Goal: Information Seeking & Learning: Find specific fact

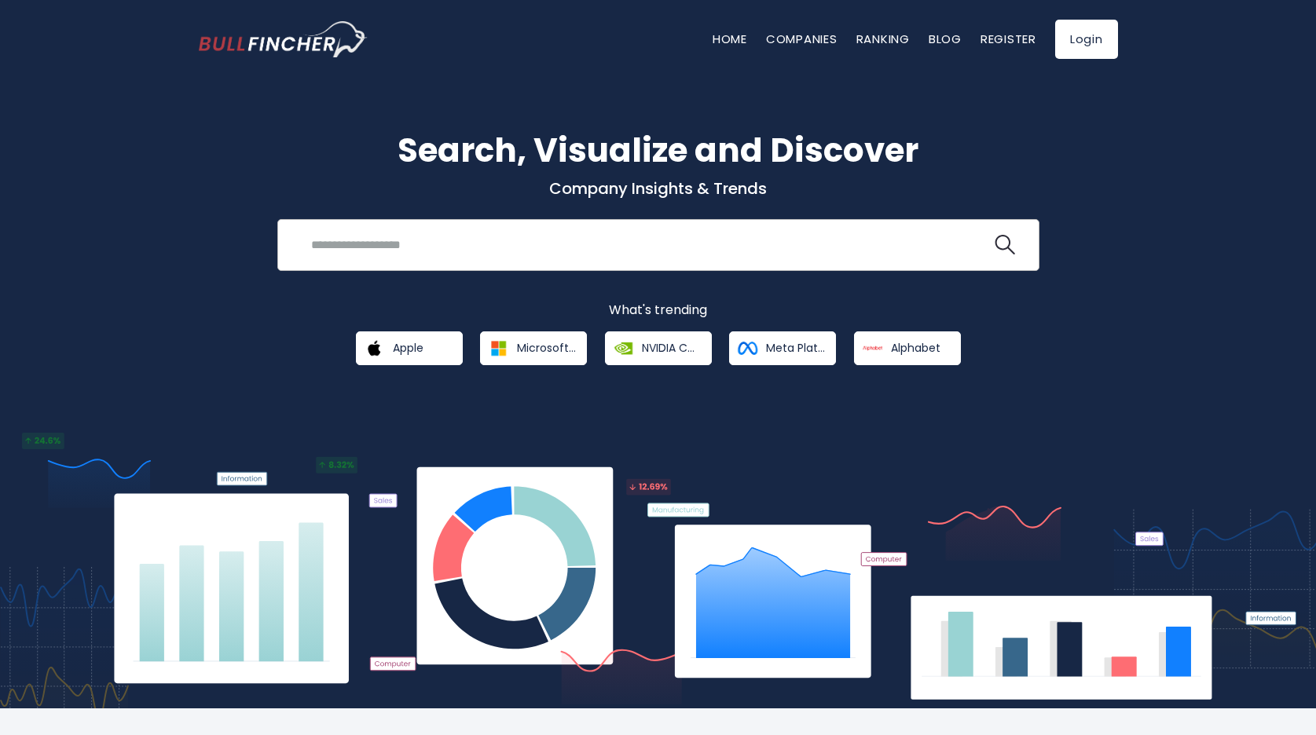
click at [504, 245] on input "search" at bounding box center [647, 244] width 690 height 29
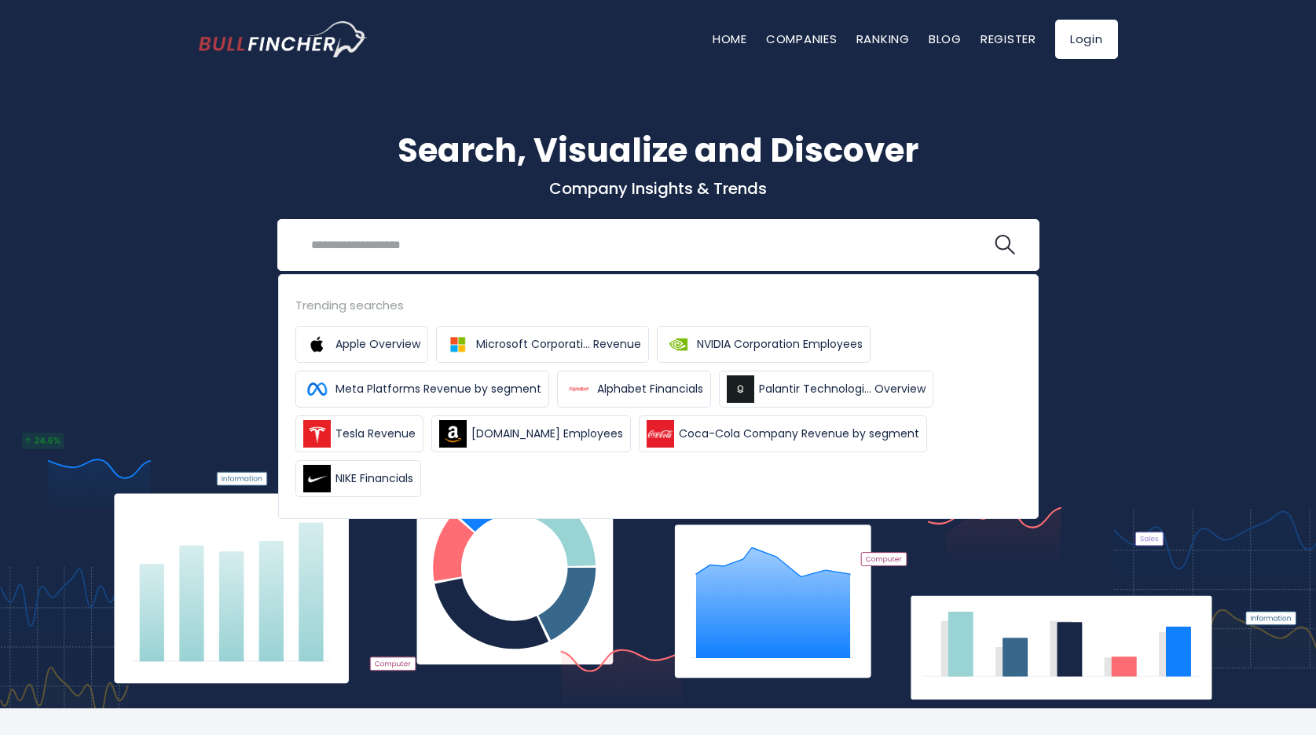
click at [170, 331] on div "Search, Visualize and Discover Company Insights & Trends Recent searches Trendi…" at bounding box center [658, 381] width 1316 height 653
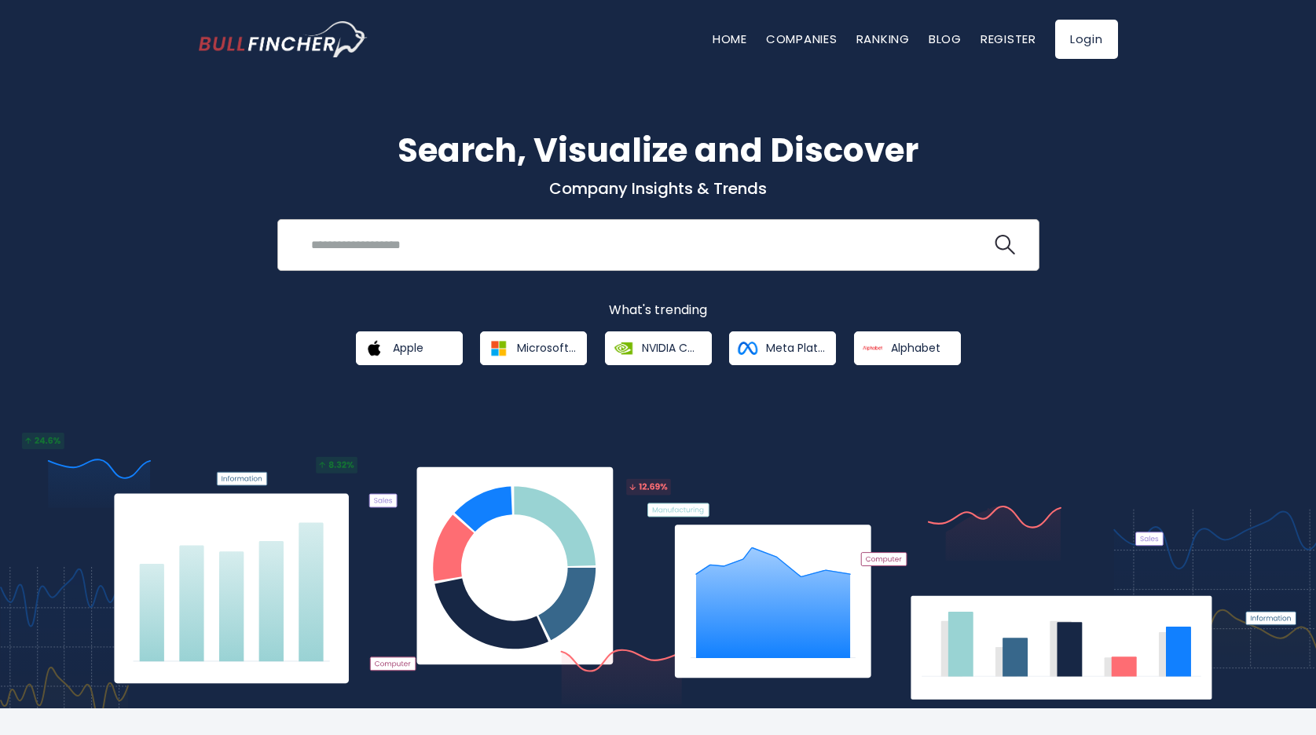
click at [441, 236] on input "search" at bounding box center [647, 244] width 690 height 29
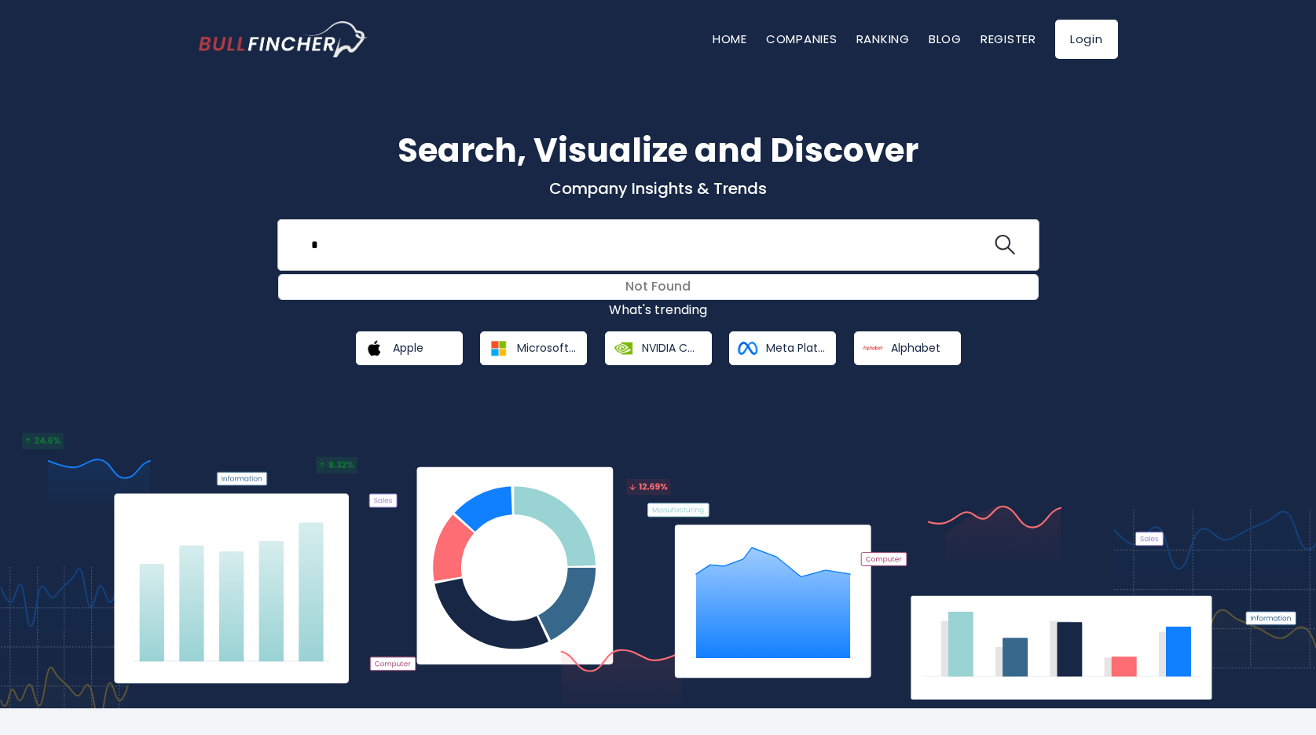
type input "**"
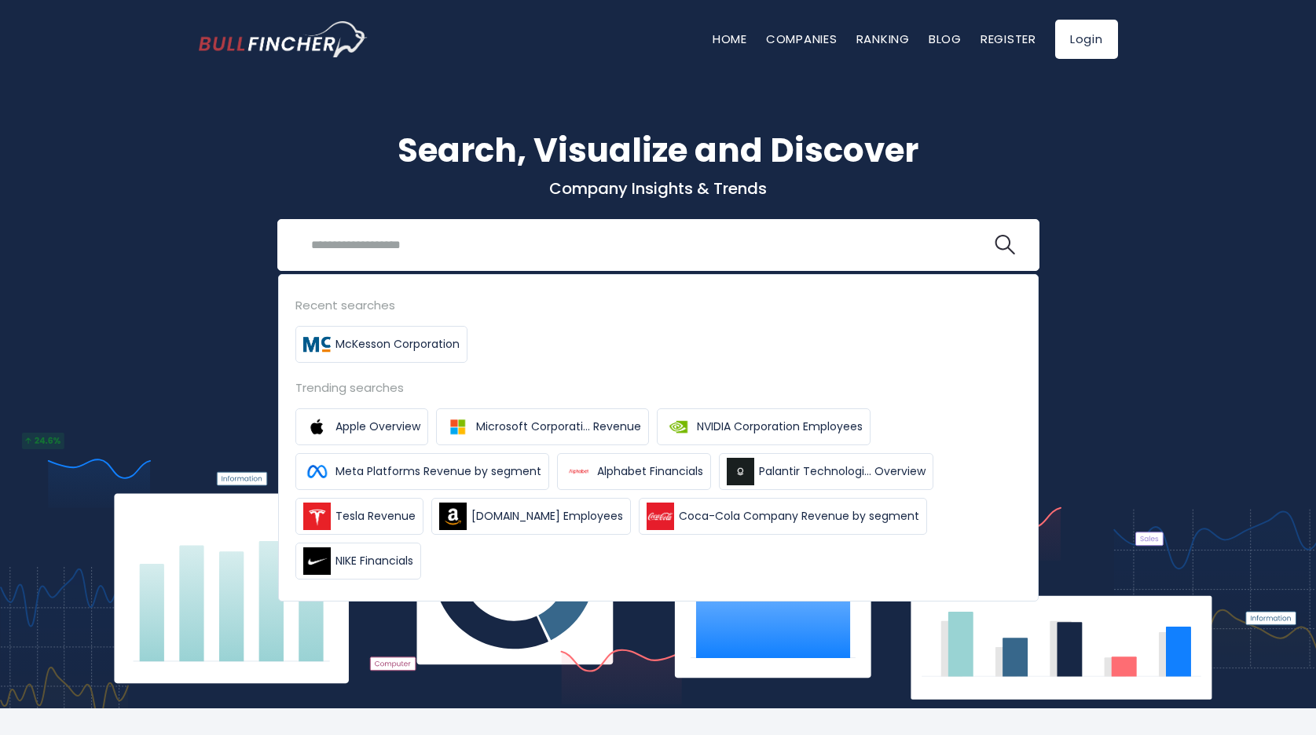
click at [436, 145] on h1 "Search, Visualize and Discover" at bounding box center [658, 150] width 919 height 49
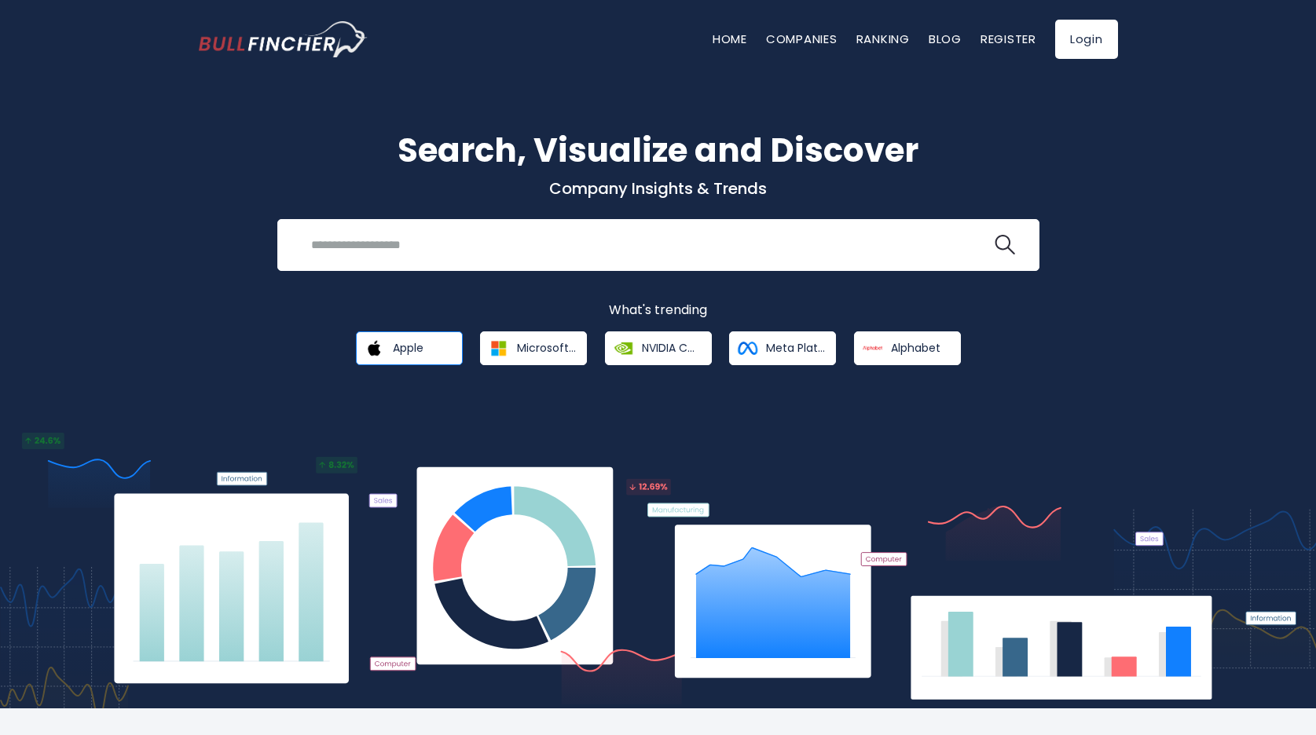
click at [401, 353] on span "Apple" at bounding box center [408, 348] width 31 height 14
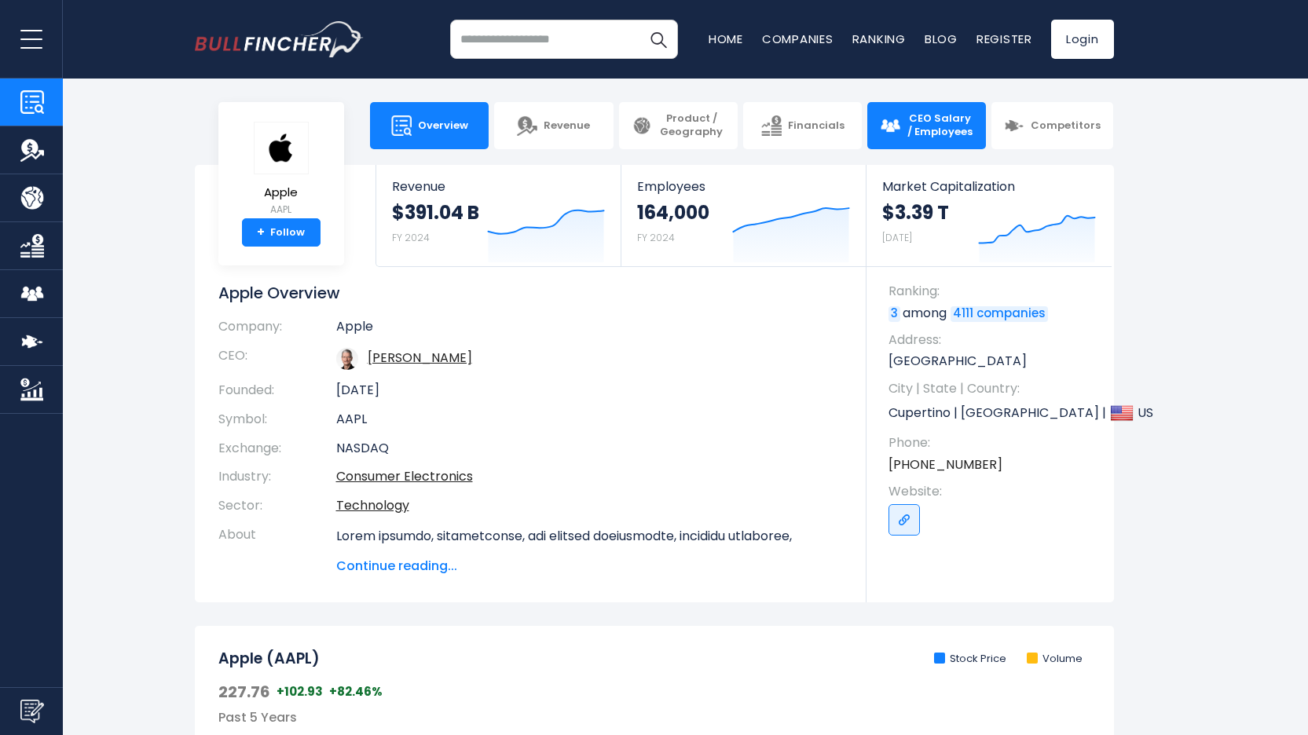
click at [925, 119] on span "CEO Salary / Employees" at bounding box center [939, 125] width 67 height 27
